Goal: Information Seeking & Learning: Learn about a topic

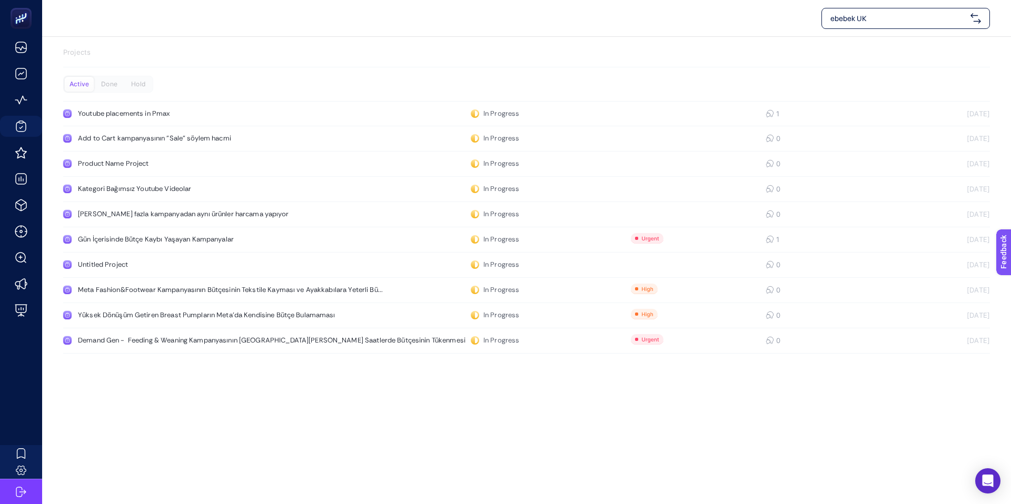
click at [90, 51] on p "Projects" at bounding box center [526, 52] width 927 height 11
click at [72, 57] on p "Projects" at bounding box center [526, 52] width 927 height 11
click at [74, 54] on p "Projects" at bounding box center [526, 52] width 927 height 11
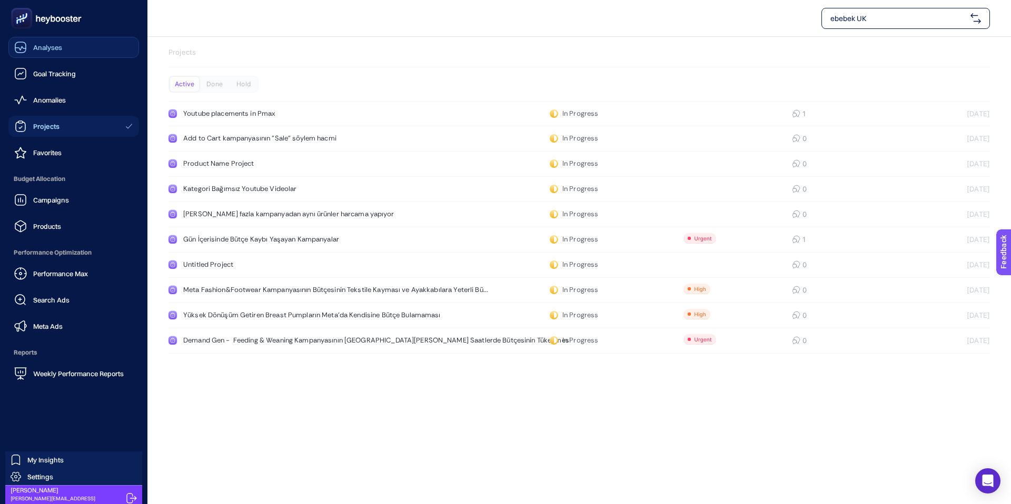
click at [25, 48] on icon at bounding box center [20, 49] width 11 height 4
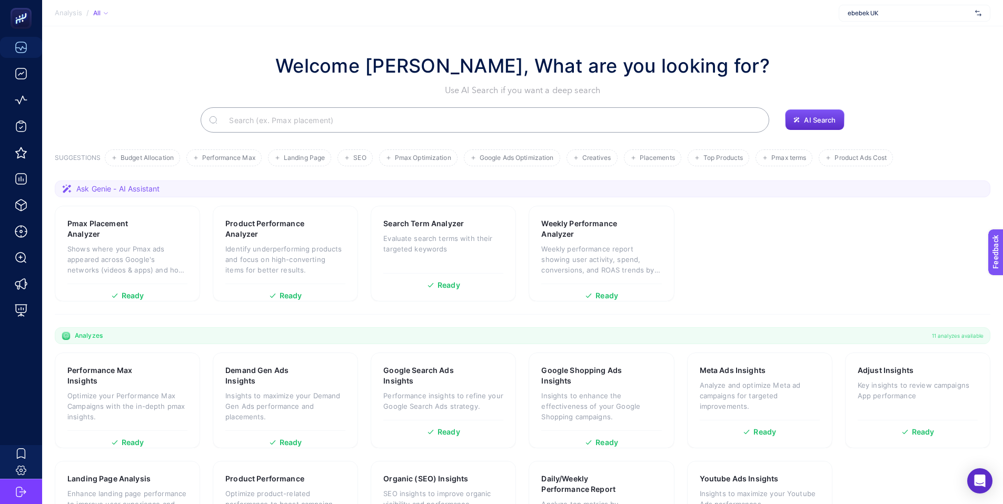
click at [380, 121] on input "Search" at bounding box center [491, 119] width 540 height 29
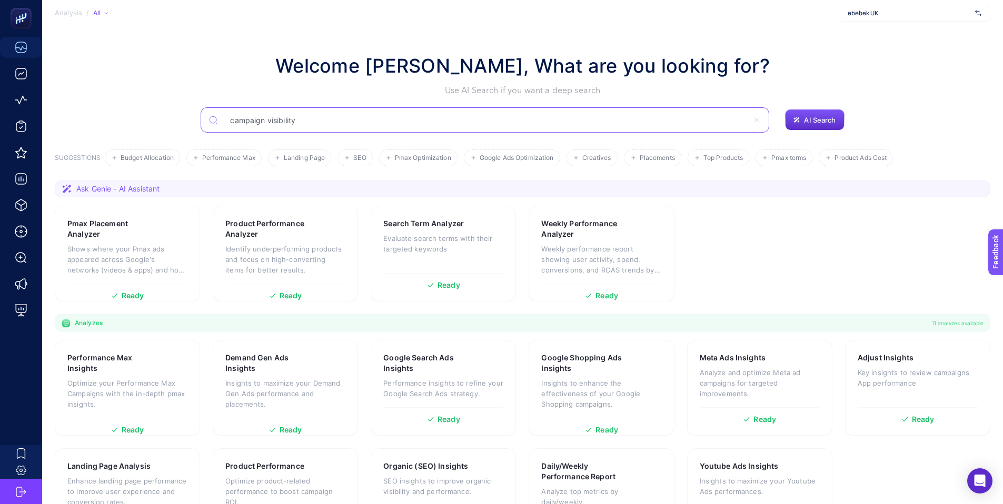
type input "campaign visibility"
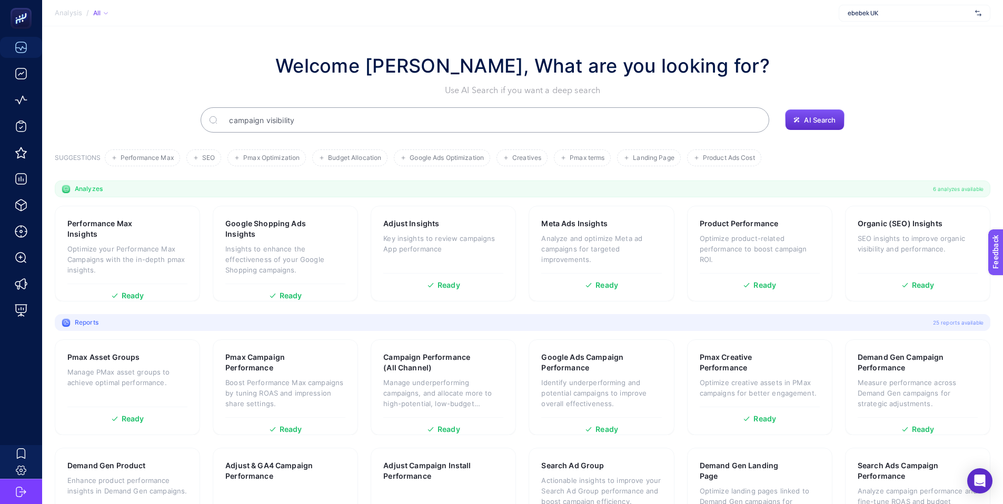
click at [243, 117] on input "campaign visibility" at bounding box center [491, 119] width 540 height 29
click at [243, 117] on input "campaign visibility" at bounding box center [485, 119] width 526 height 29
type input "visibility"
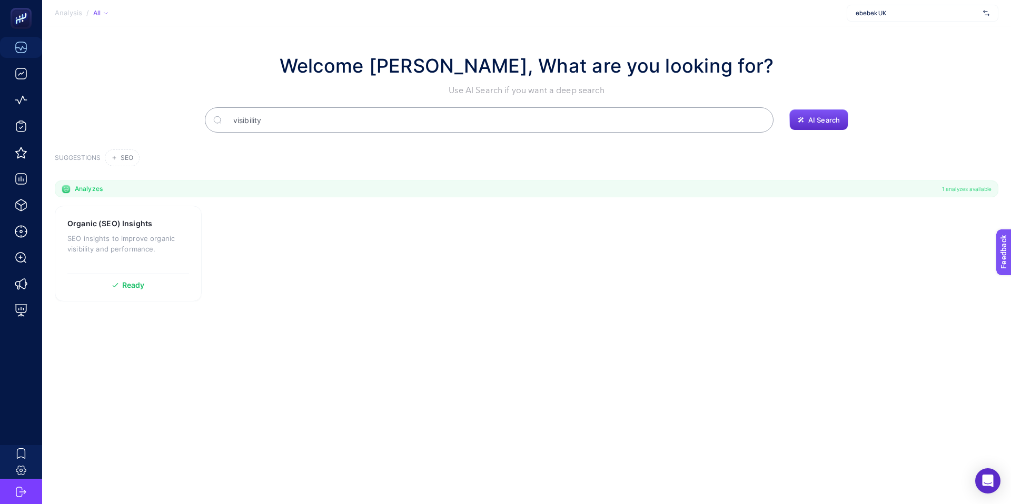
click at [282, 116] on input "visibility" at bounding box center [495, 119] width 540 height 29
click at [282, 116] on input "visibility" at bounding box center [489, 119] width 526 height 29
type input "campaing visibility"
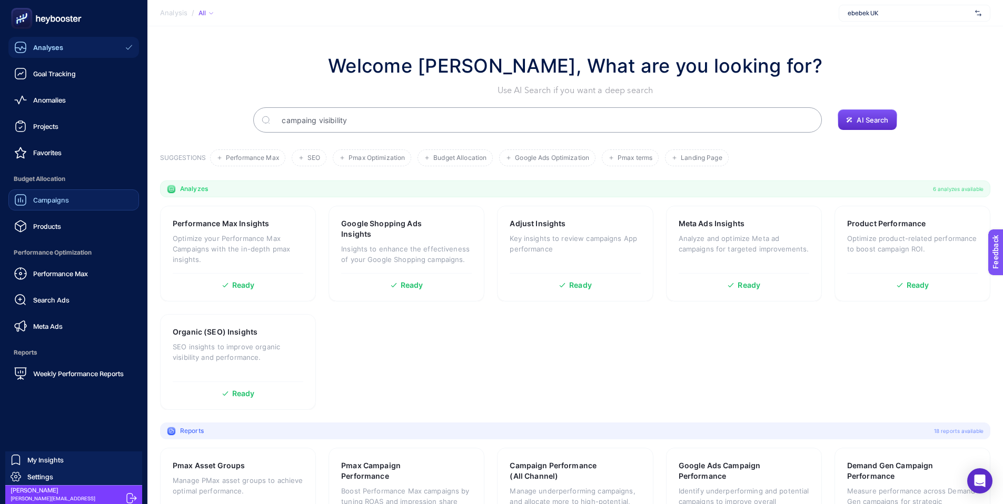
click at [61, 201] on span "Campaigns" at bounding box center [51, 200] width 36 height 8
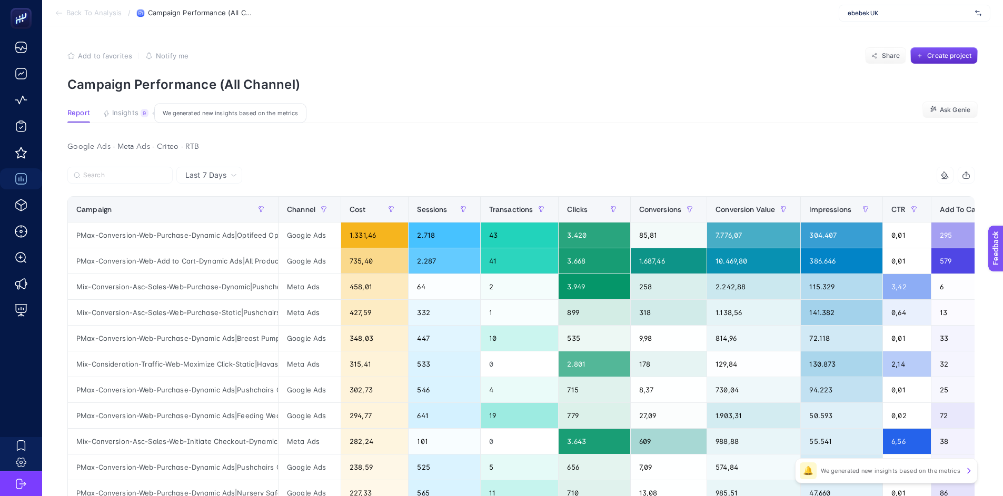
click at [129, 115] on span "Insights" at bounding box center [125, 113] width 26 height 8
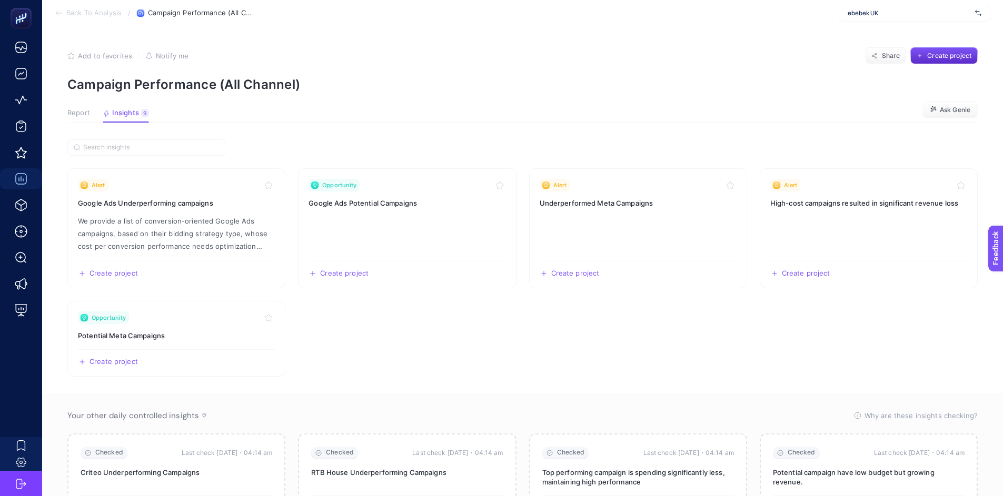
click at [77, 111] on span "Report" at bounding box center [78, 113] width 23 height 8
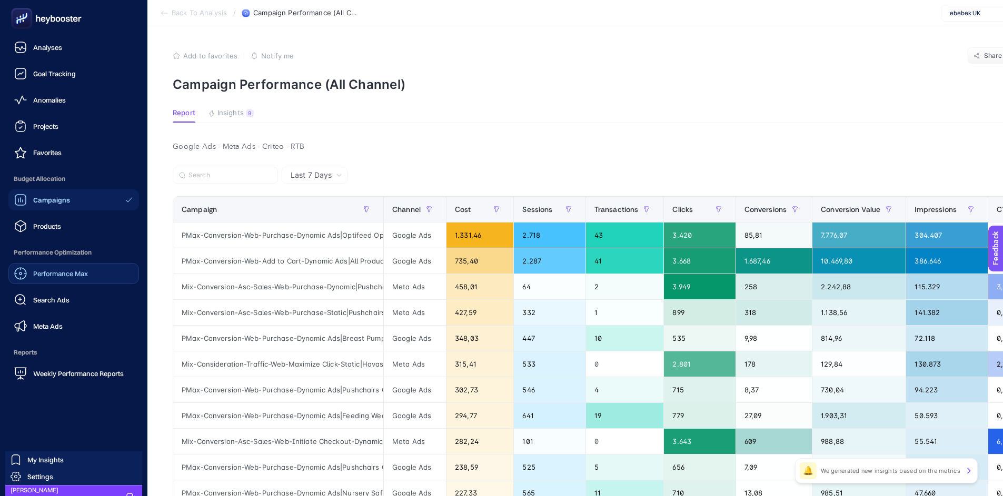
click at [61, 274] on span "Performance Max" at bounding box center [60, 274] width 55 height 8
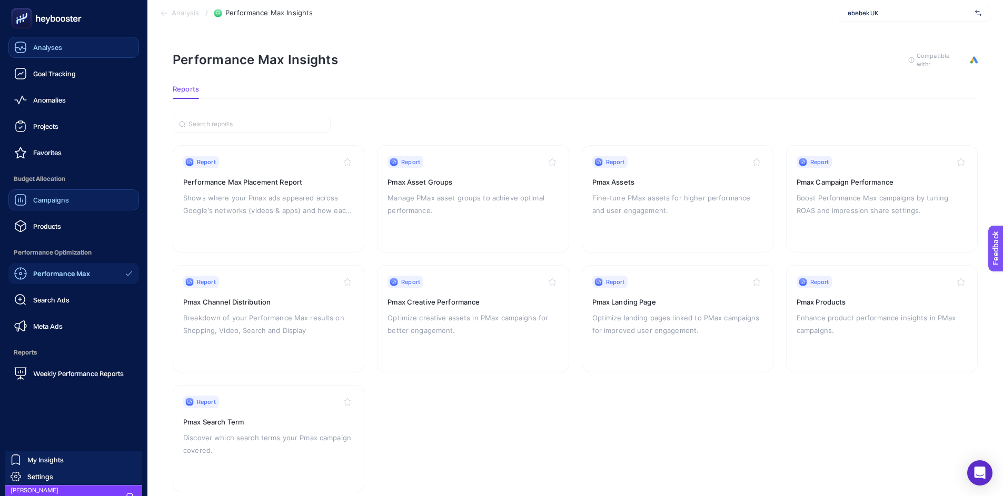
click at [49, 48] on span "Analyses" at bounding box center [47, 47] width 29 height 8
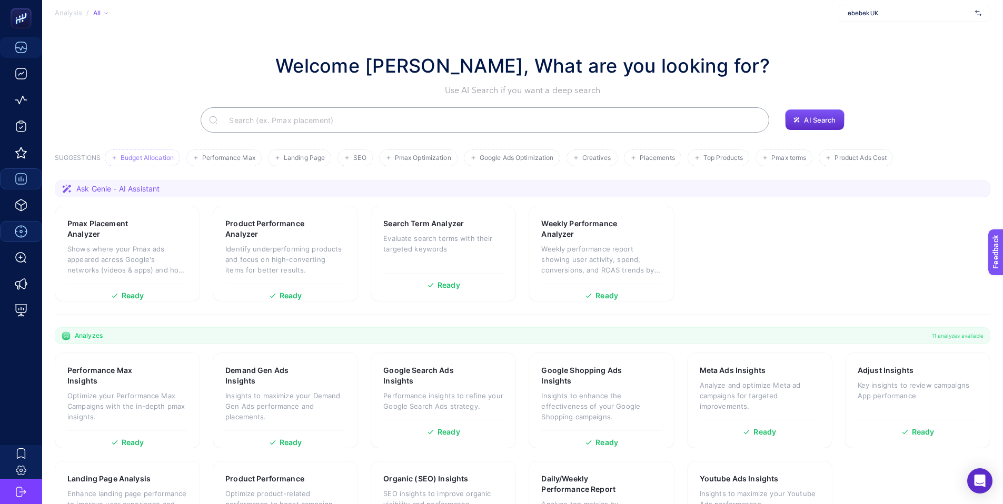
click at [149, 156] on span "Budget Allocation" at bounding box center [147, 158] width 53 height 8
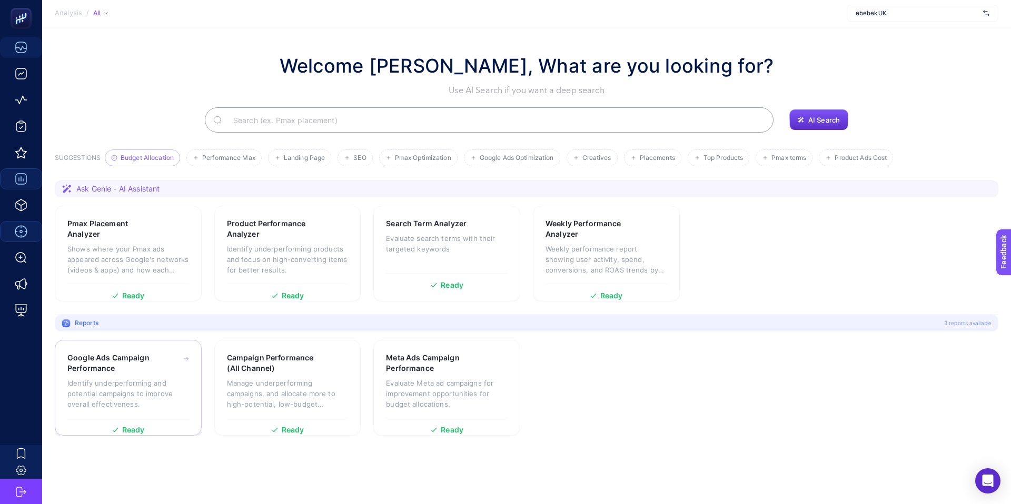
click at [137, 371] on h3 "Google Ads Campaign Performance" at bounding box center [112, 363] width 91 height 21
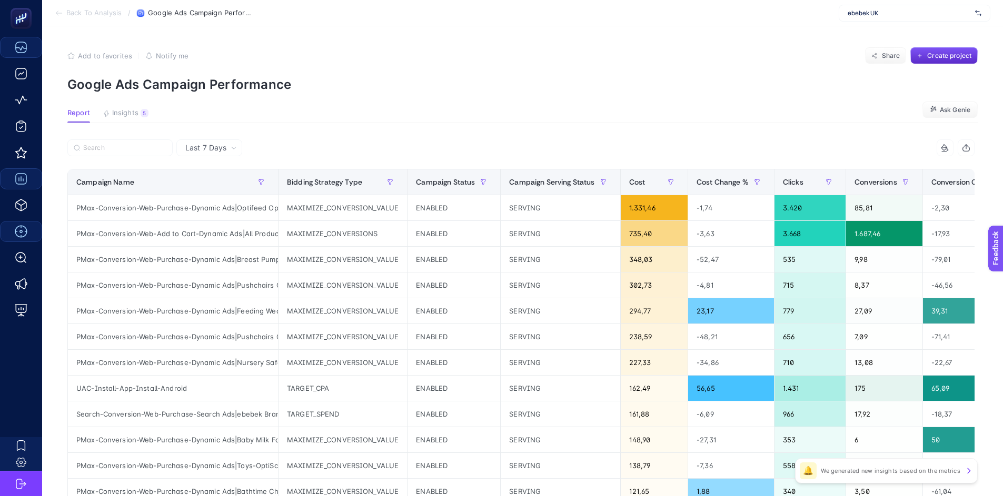
click at [123, 106] on article "Add to favorites false Notify me Share Create project Google Ads Campaign Perfo…" at bounding box center [522, 437] width 961 height 823
click at [123, 114] on span "Insights" at bounding box center [125, 113] width 26 height 8
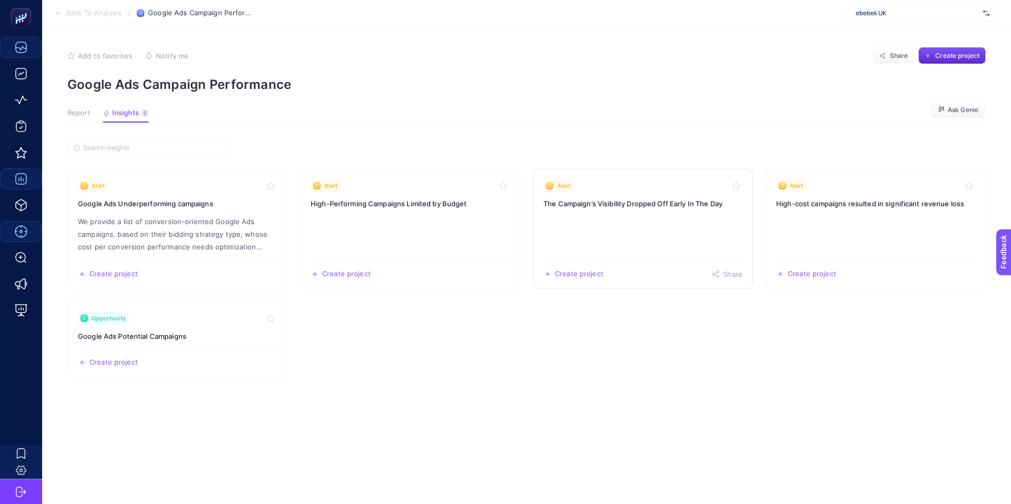
click at [691, 225] on link "Alert The Campaign’s Visibility Dropped Off Early In The Day Create project Sha…" at bounding box center [643, 229] width 220 height 120
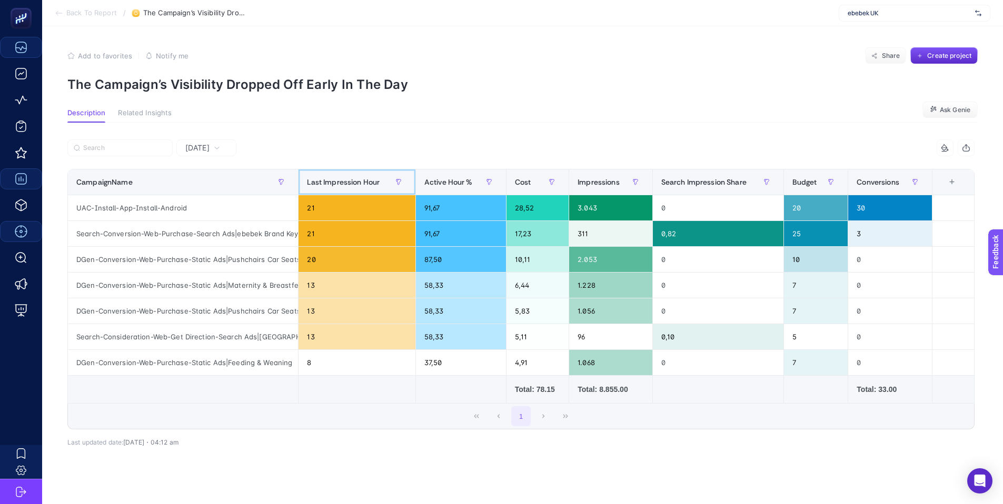
click at [351, 186] on span "Last Impression Hour" at bounding box center [343, 182] width 73 height 8
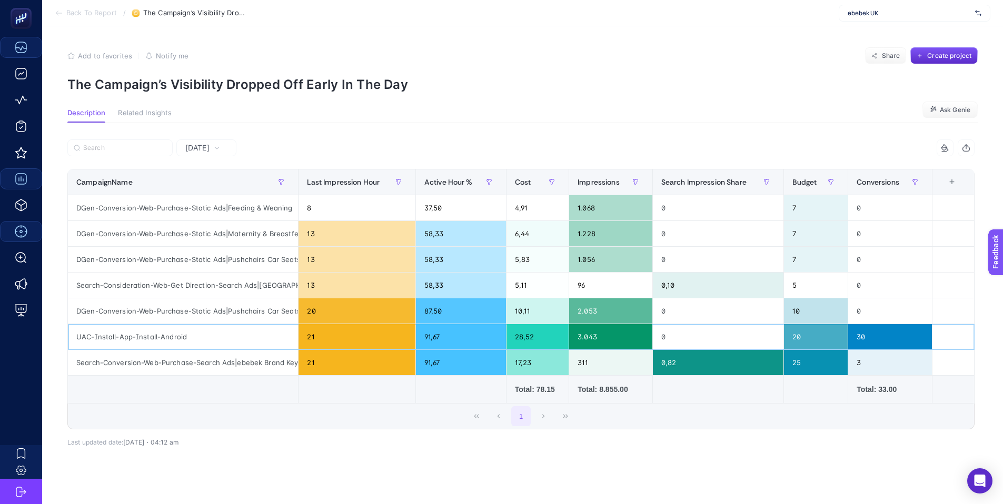
click at [314, 334] on div "21" at bounding box center [356, 336] width 116 height 25
click at [314, 313] on div "20" at bounding box center [356, 310] width 116 height 25
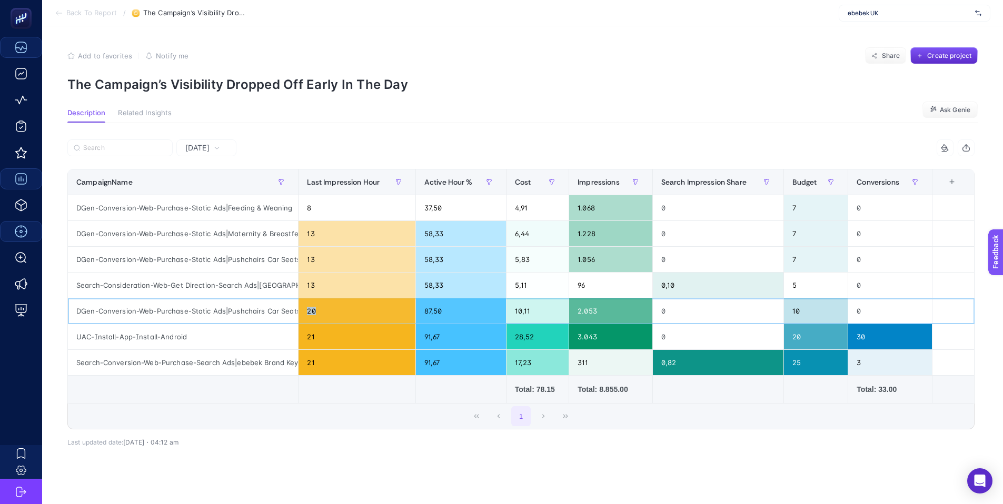
click at [314, 313] on div "20" at bounding box center [356, 310] width 116 height 25
drag, startPoint x: 299, startPoint y: 181, endPoint x: 367, endPoint y: 173, distance: 68.8
click at [367, 173] on div "7 items selected CampaignName Last Impression Hour Active Hour % Cost Impressio…" at bounding box center [520, 285] width 907 height 290
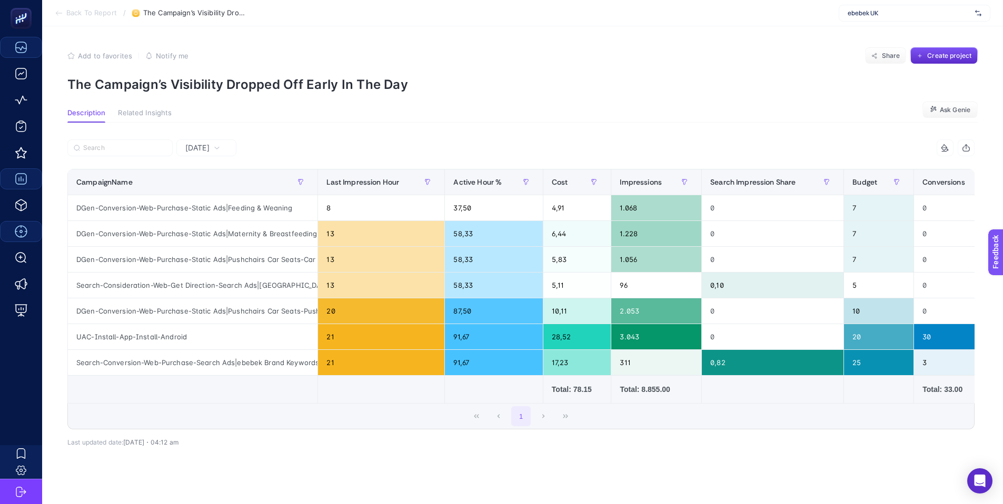
click at [375, 131] on div "[DATE] 7 items selected CampaignName Last Impression Hour Active Hour % Cost Im…" at bounding box center [521, 312] width 924 height 379
click at [210, 146] on span "[DATE]" at bounding box center [197, 148] width 24 height 11
click at [206, 185] on li "Last 7 Days" at bounding box center [207, 189] width 54 height 19
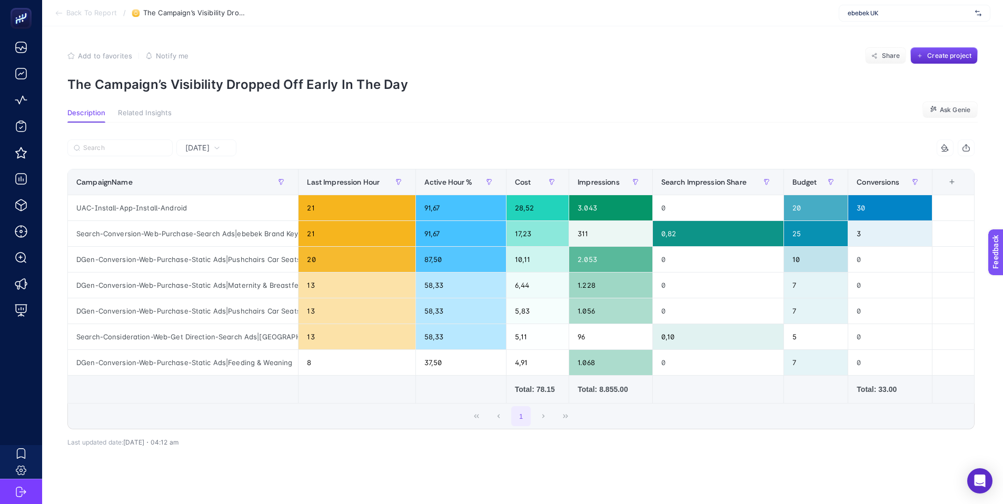
click at [108, 58] on span "Add to favorites" at bounding box center [105, 56] width 54 height 8
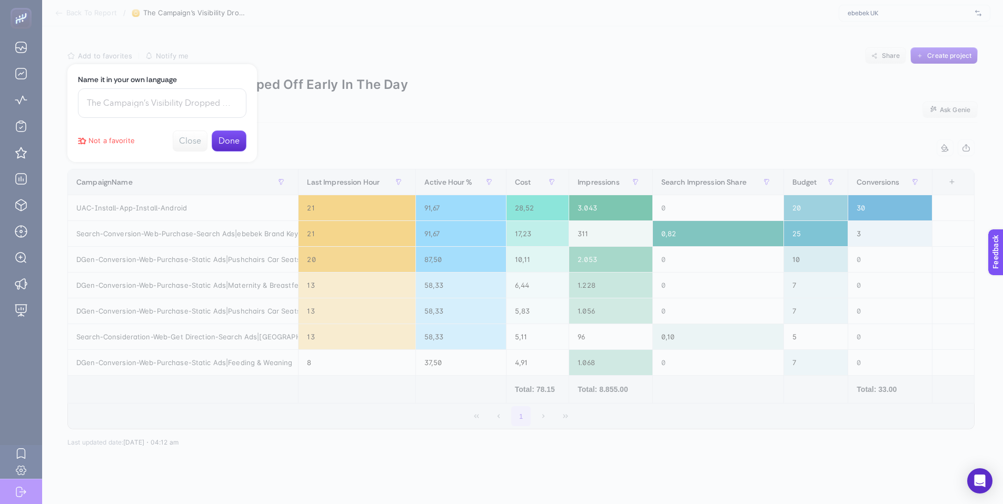
click at [231, 141] on button "Done" at bounding box center [229, 141] width 35 height 21
click at [232, 80] on button "Close" at bounding box center [229, 85] width 35 height 21
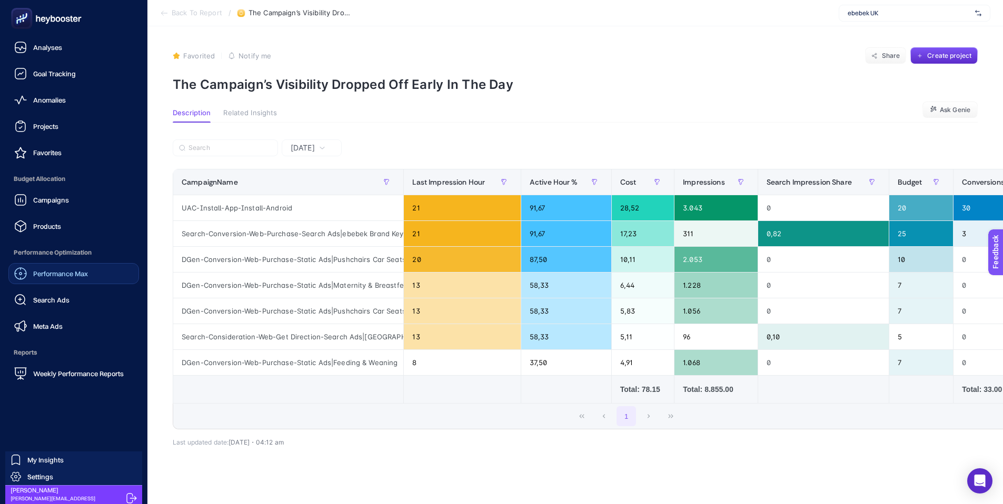
click at [42, 275] on span "Performance Max" at bounding box center [60, 274] width 55 height 8
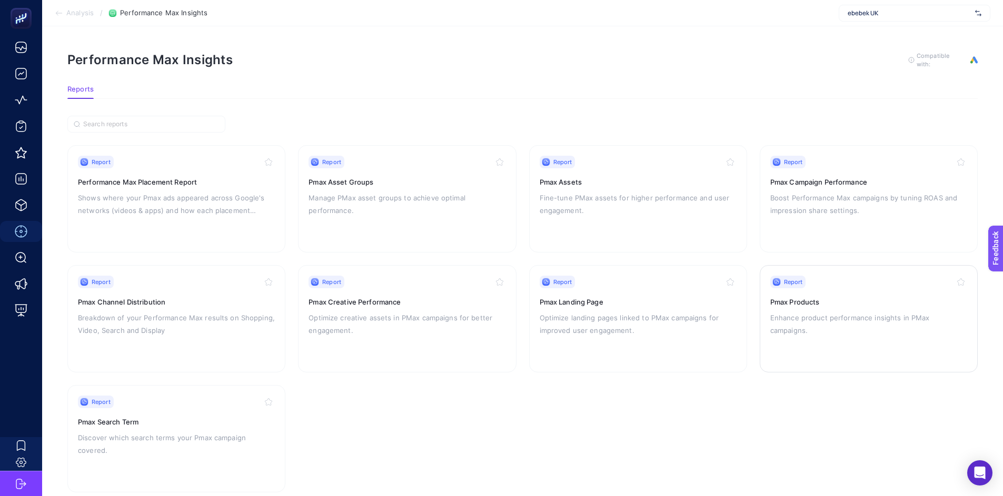
click at [818, 297] on h3 "Pmax Products" at bounding box center [868, 302] width 197 height 11
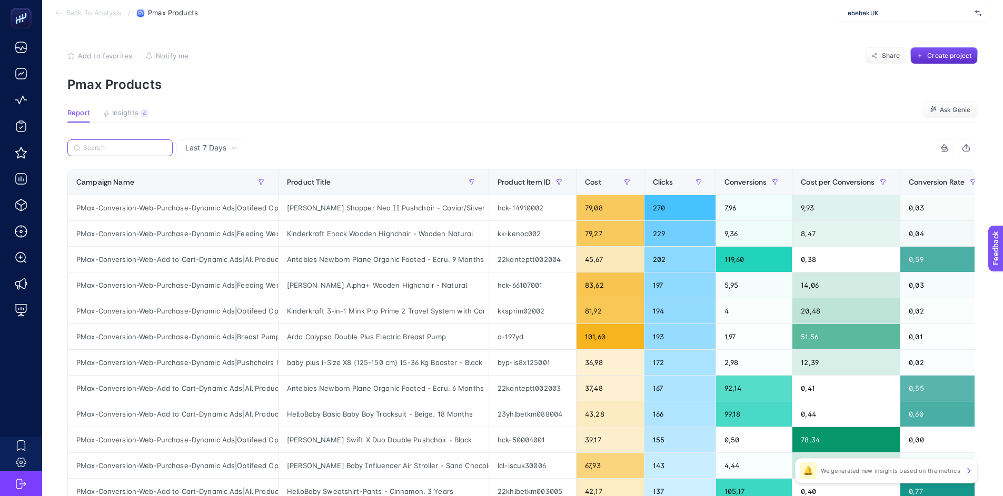
click at [116, 149] on input "Search" at bounding box center [124, 148] width 83 height 8
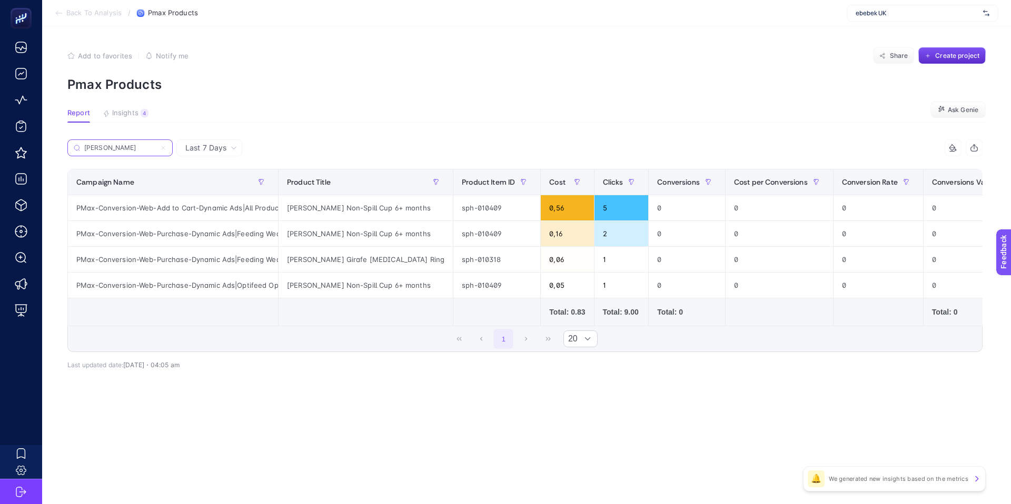
type input "sophie"
click at [227, 147] on div "Last 7 Days" at bounding box center [211, 147] width 60 height 7
click at [197, 190] on li "Last 30 Days" at bounding box center [209, 189] width 59 height 19
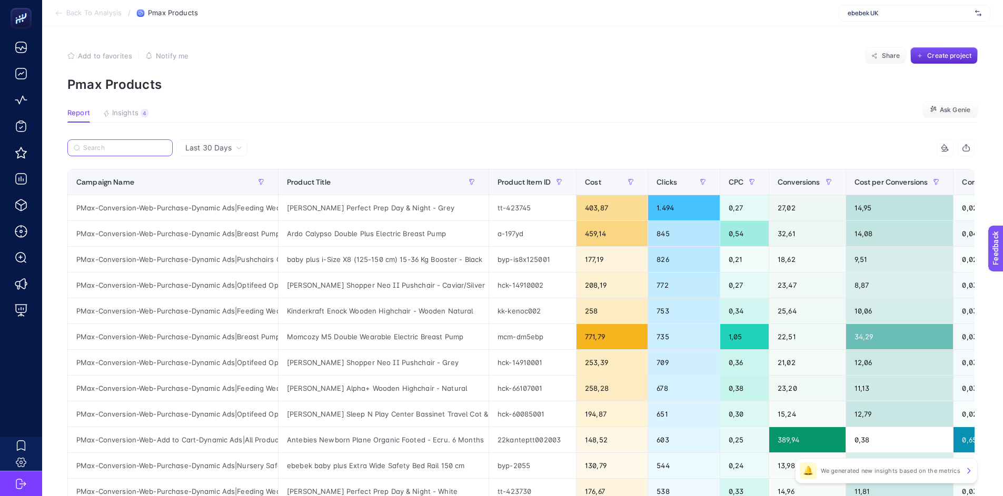
click at [118, 147] on input "Search" at bounding box center [124, 148] width 83 height 8
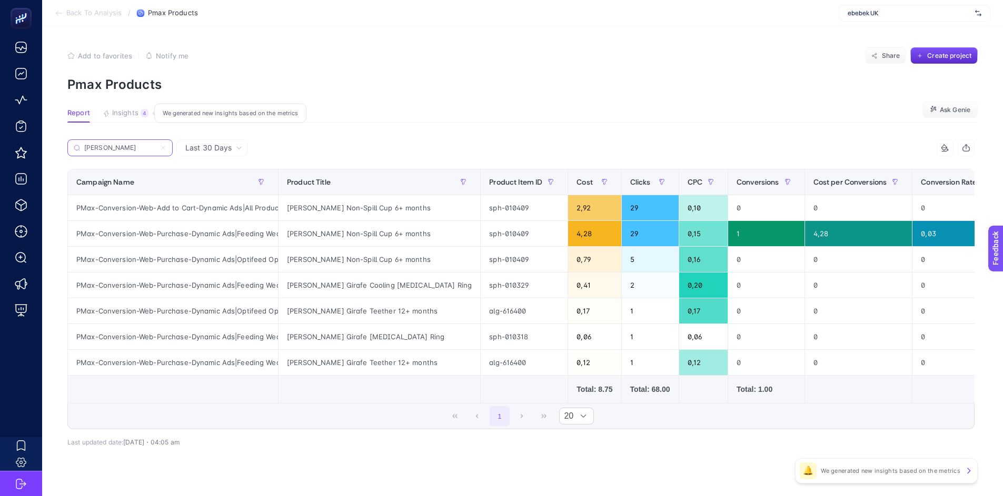
type input "sophie"
click at [120, 116] on span "Insights" at bounding box center [125, 113] width 26 height 8
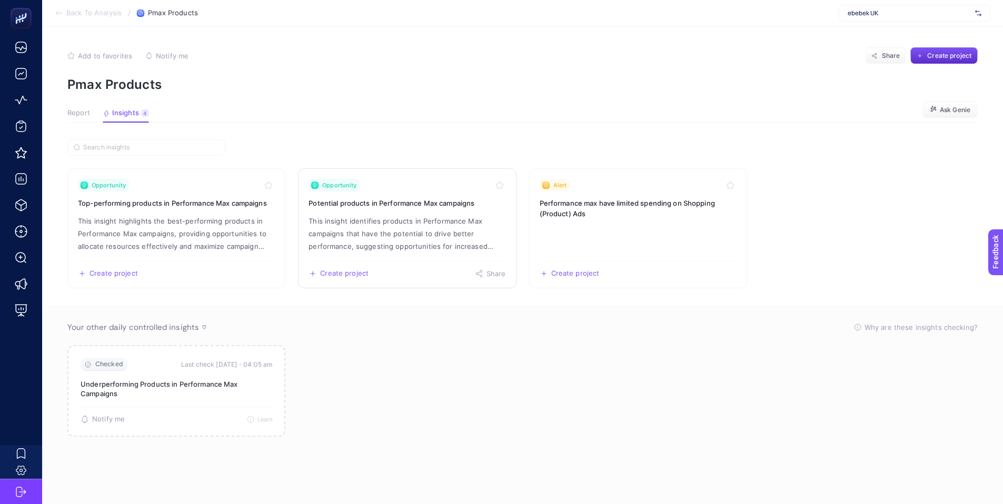
click at [389, 216] on p "This insight identifies products in Performance Max campaigns that have the pot…" at bounding box center [407, 234] width 197 height 38
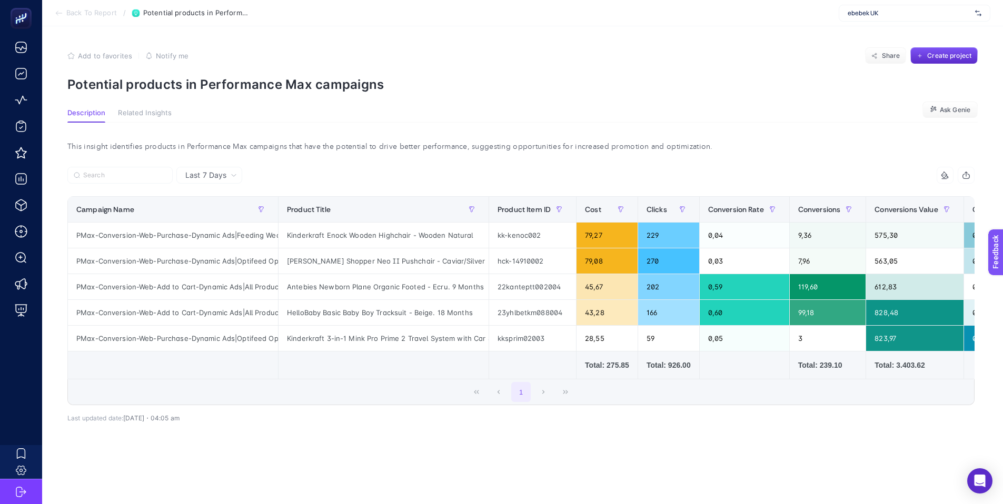
click at [221, 177] on span "Last 7 Days" at bounding box center [205, 175] width 41 height 11
click at [216, 221] on li "Last 30 Days" at bounding box center [209, 216] width 59 height 19
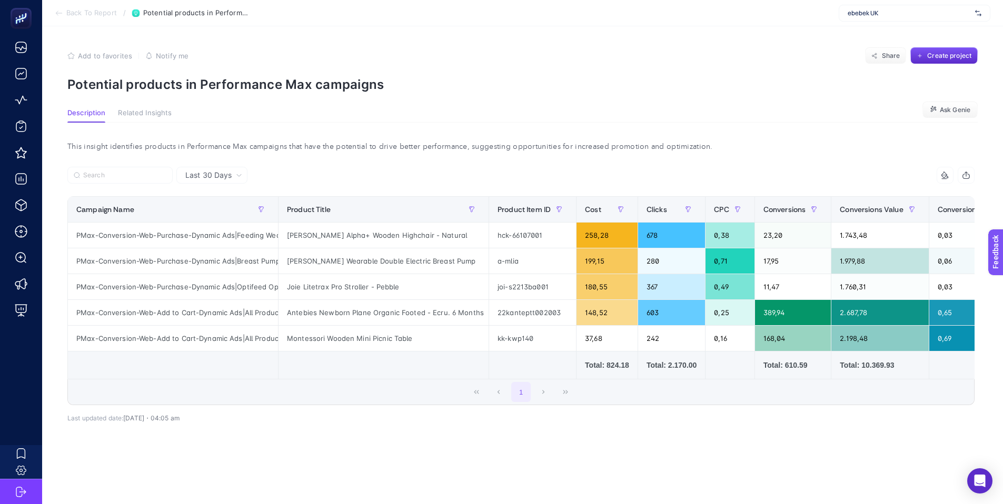
scroll to position [9, 0]
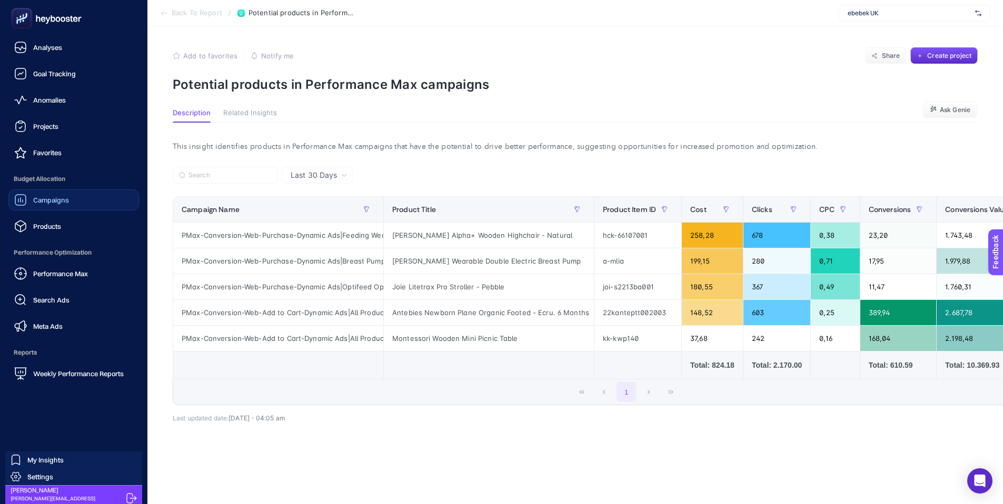
click at [43, 194] on div "Campaigns" at bounding box center [41, 200] width 55 height 13
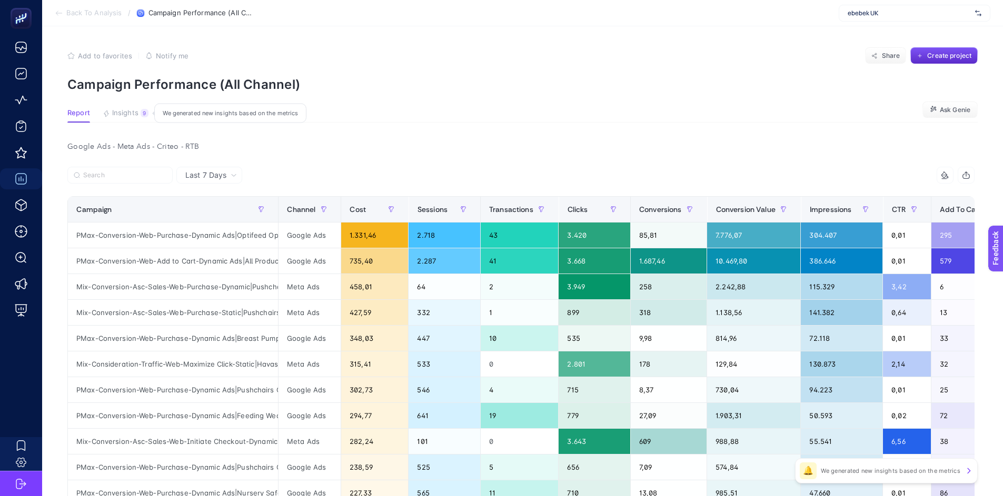
click at [128, 109] on span "Insights" at bounding box center [125, 113] width 26 height 8
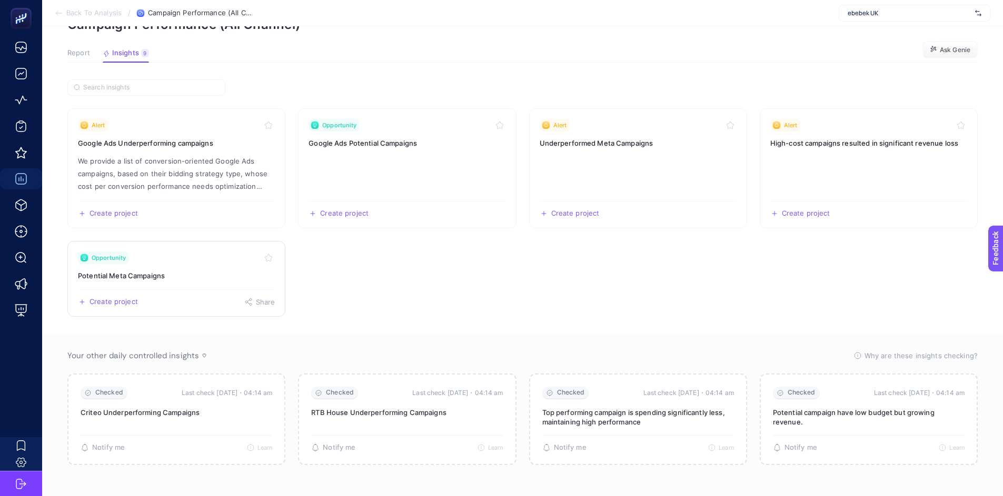
scroll to position [63, 0]
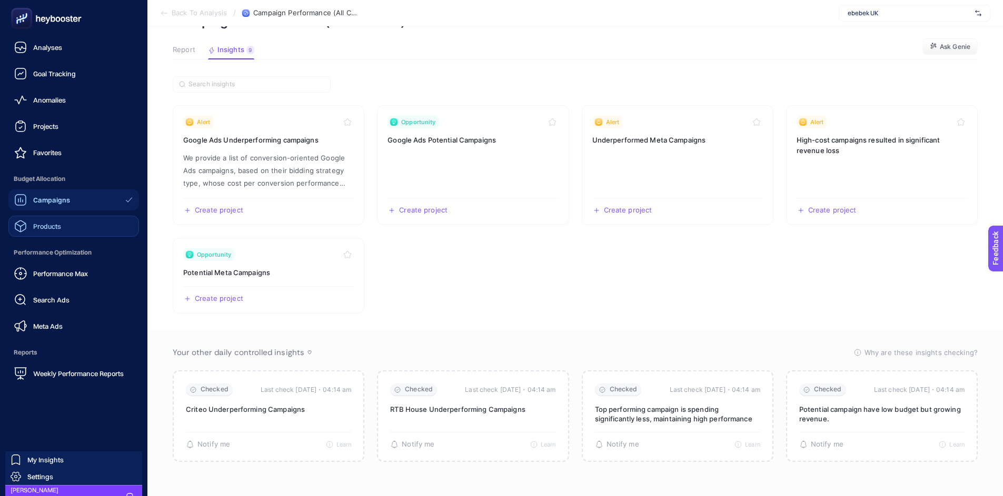
click at [43, 223] on span "Products" at bounding box center [47, 226] width 28 height 8
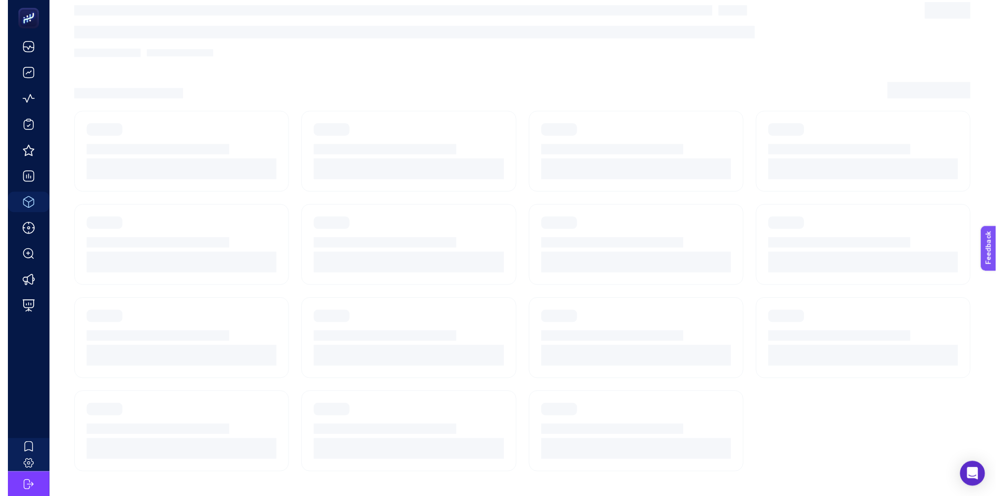
scroll to position [8, 0]
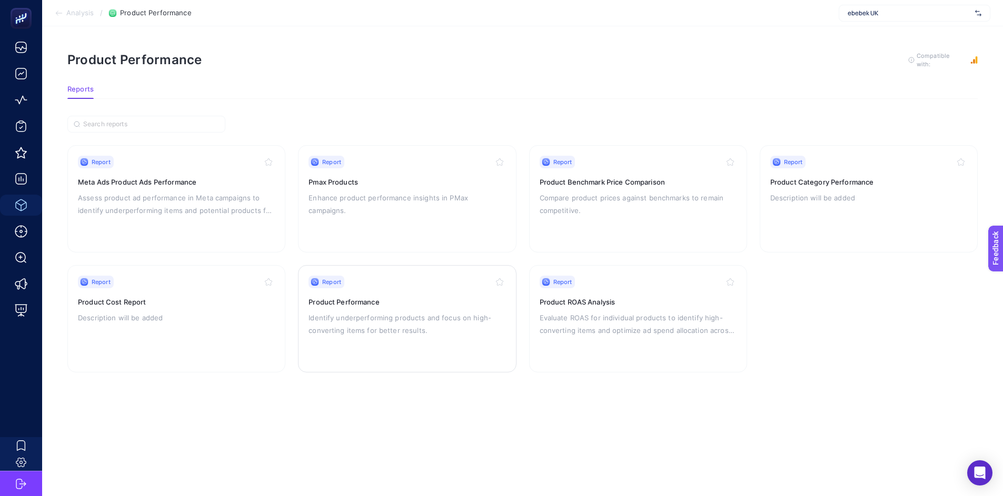
click at [379, 297] on h3 "Product Performance" at bounding box center [407, 302] width 197 height 11
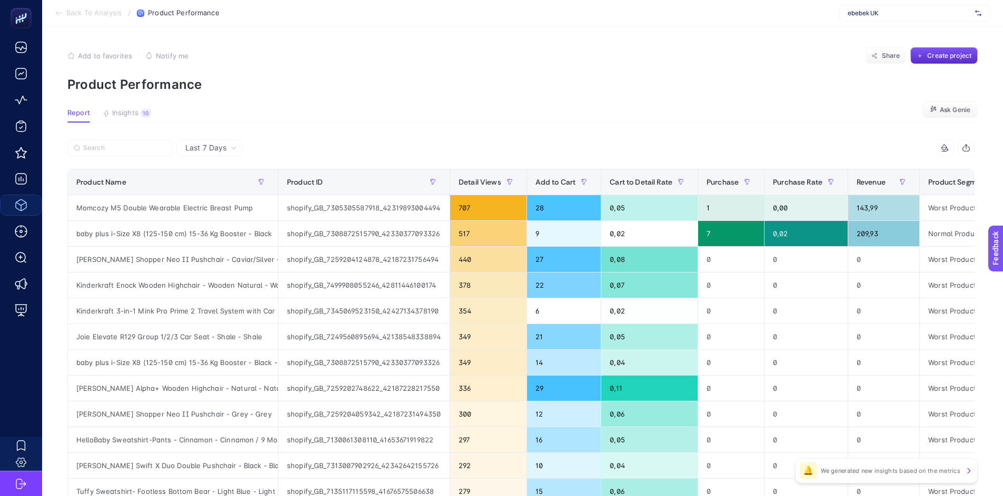
click at [231, 143] on div "Last 7 Days" at bounding box center [209, 148] width 66 height 17
click at [211, 193] on li "Last 30 Days" at bounding box center [209, 189] width 59 height 19
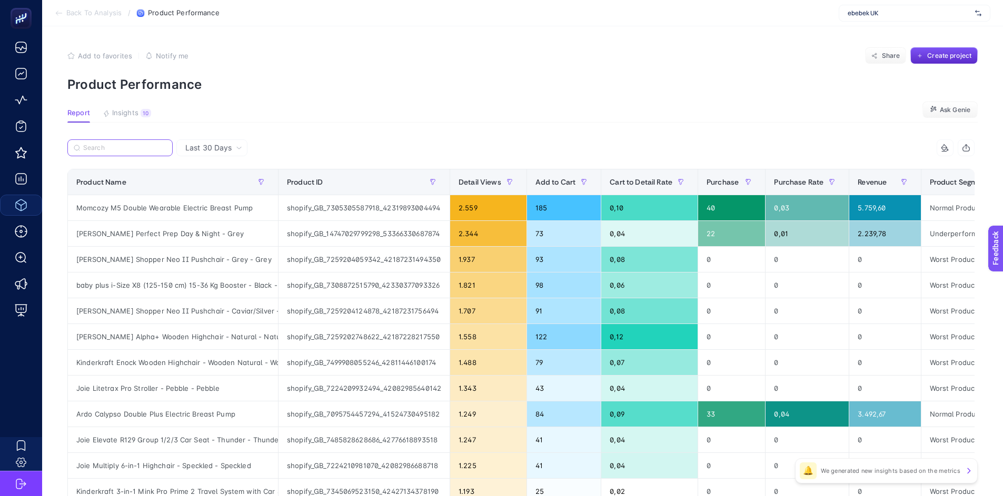
click at [123, 144] on input "Search" at bounding box center [124, 148] width 83 height 8
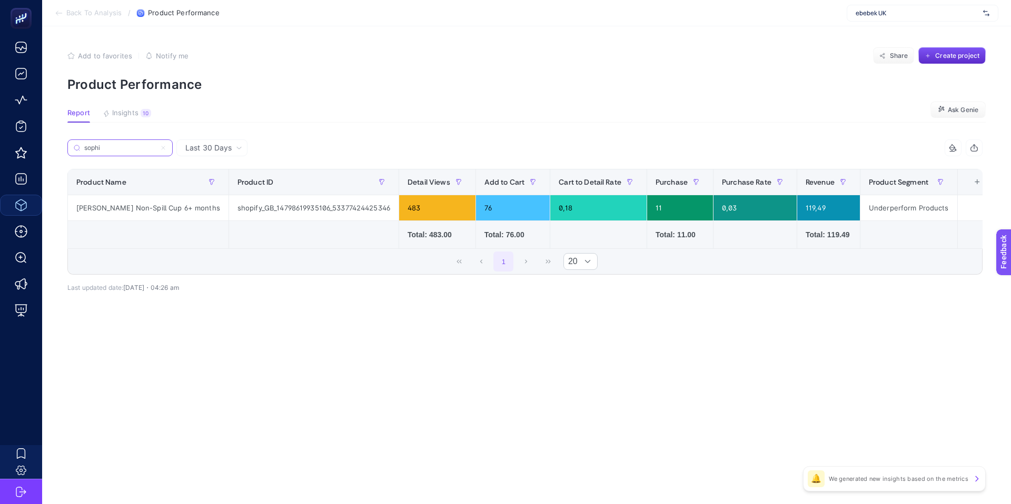
type input "sophi"
